Goal: Information Seeking & Learning: Find specific page/section

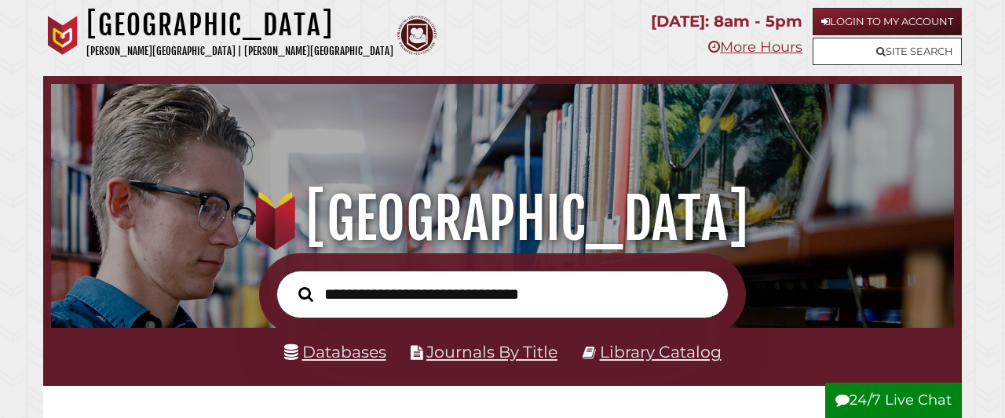
scroll to position [298, 895]
click at [366, 359] on link "Databases" at bounding box center [335, 352] width 102 height 20
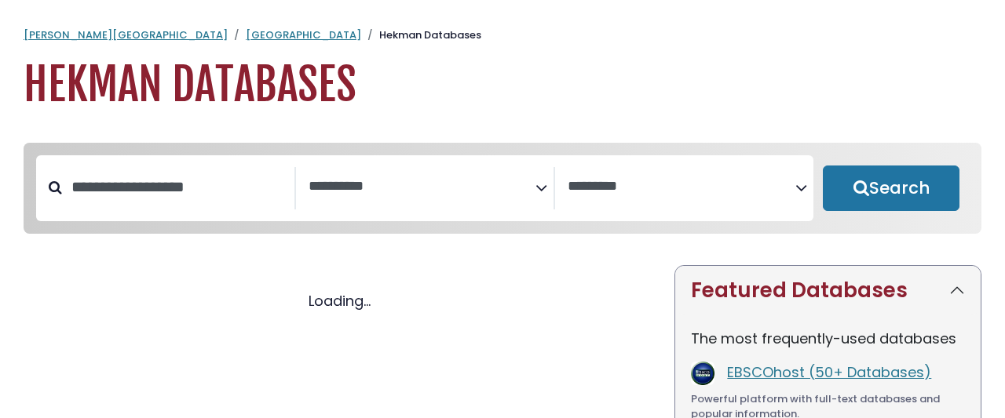
select select "Database Subject Filter"
select select "Database Vendors Filter"
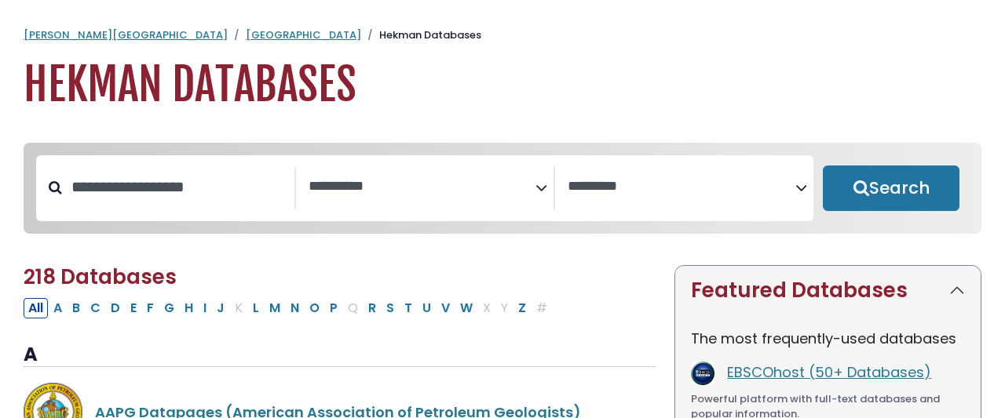
select select "Database Subject Filter"
select select "Database Vendors Filter"
click at [191, 174] on input "Search database by title or keyword" at bounding box center [178, 187] width 232 height 26
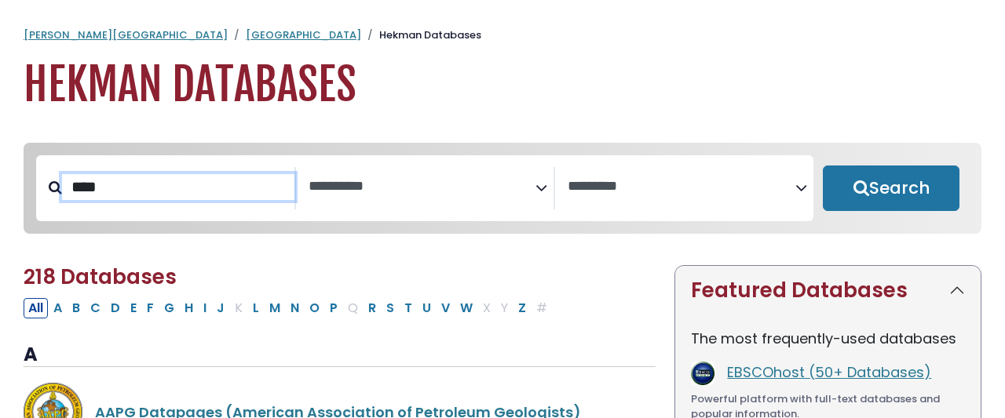
type input "****"
click at [822, 166] on button "Search" at bounding box center [890, 189] width 137 height 46
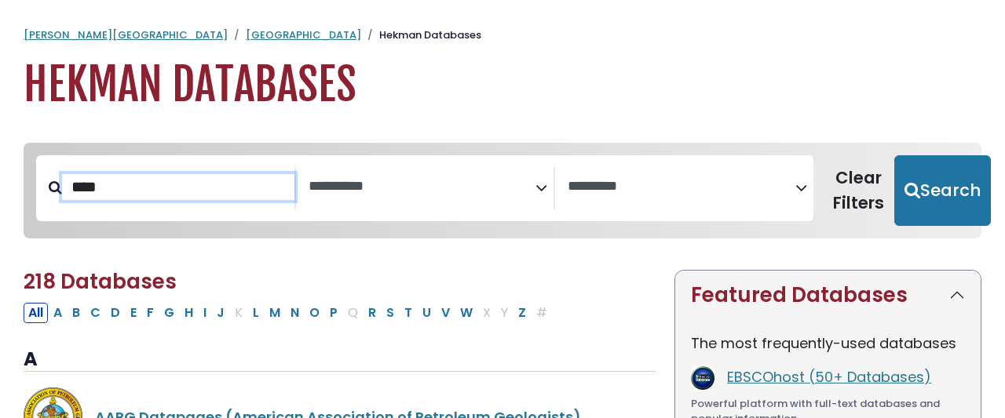
select select "Database Subject Filter"
select select "Database Vendors Filter"
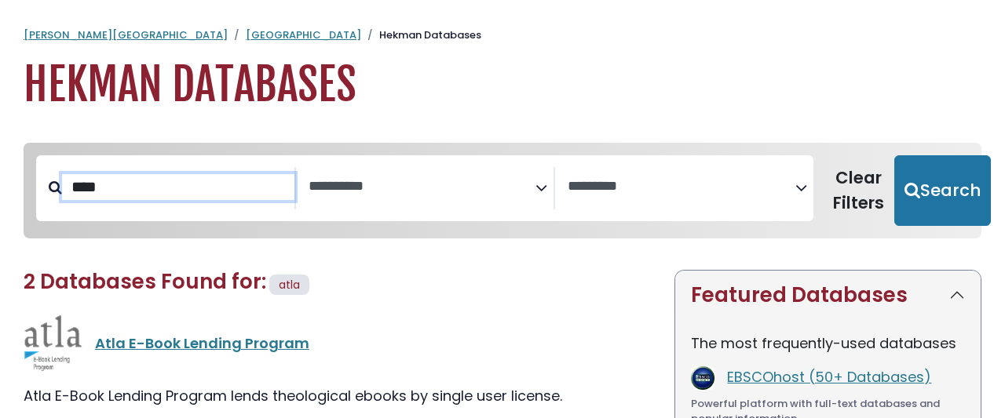
scroll to position [226, 0]
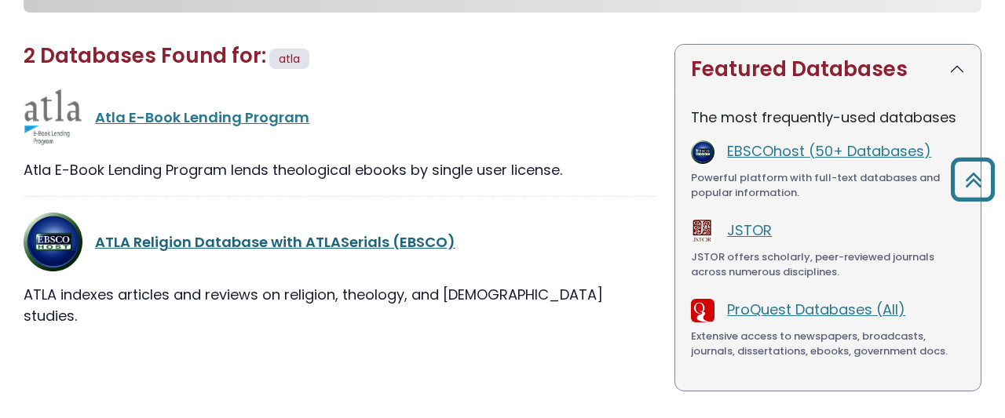
click at [164, 232] on link "ATLA Religion Database with ATLASerials (EBSCO)" at bounding box center [275, 242] width 360 height 20
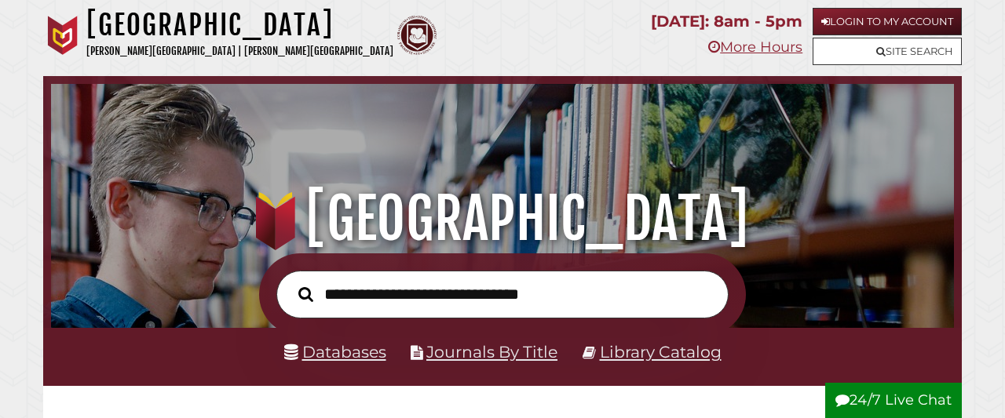
scroll to position [298, 895]
click at [658, 356] on link "Library Catalog" at bounding box center [661, 352] width 122 height 20
click at [651, 356] on link "Library Catalog" at bounding box center [661, 352] width 122 height 20
